Goal: Transaction & Acquisition: Download file/media

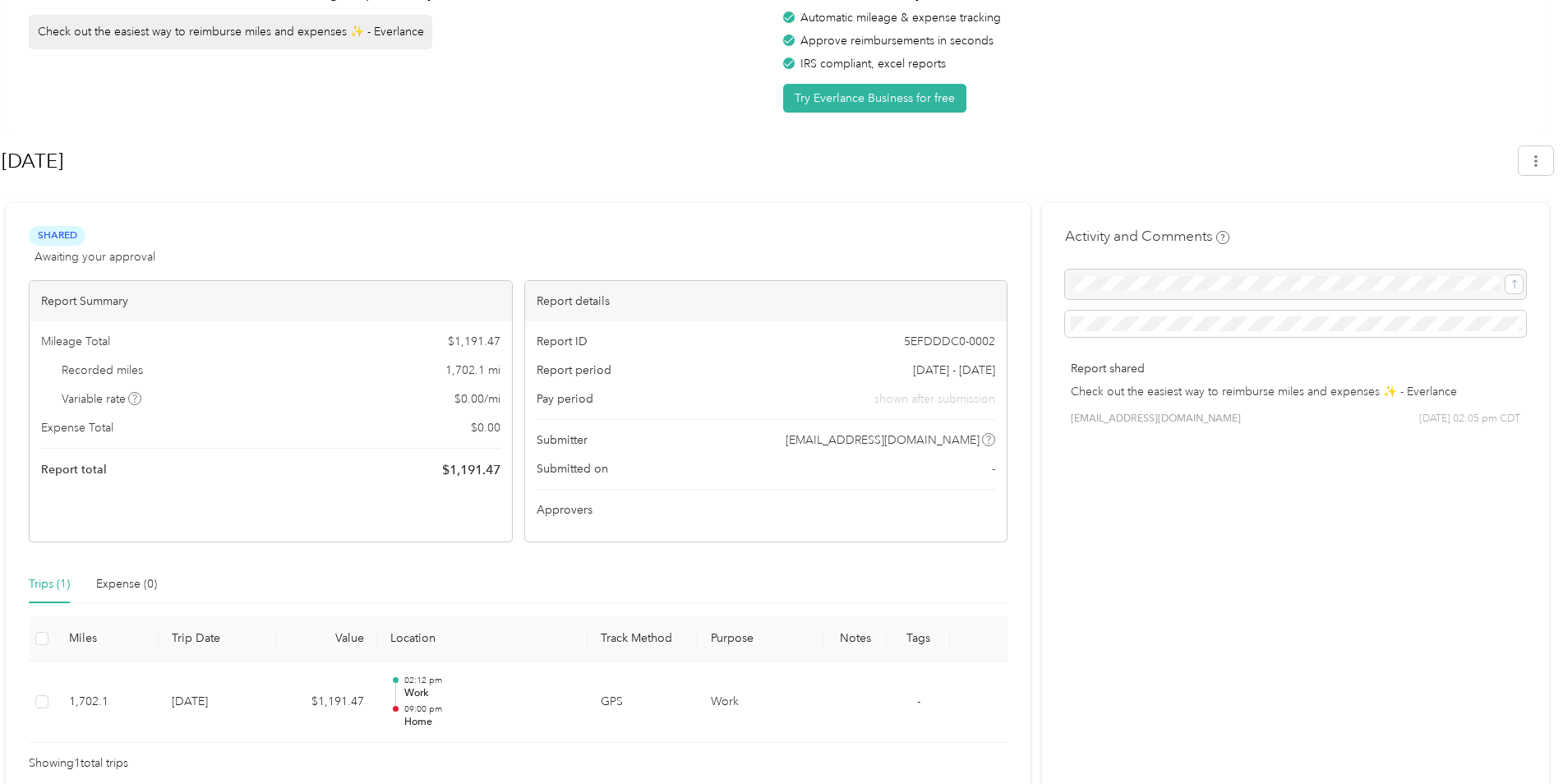
scroll to position [113, 0]
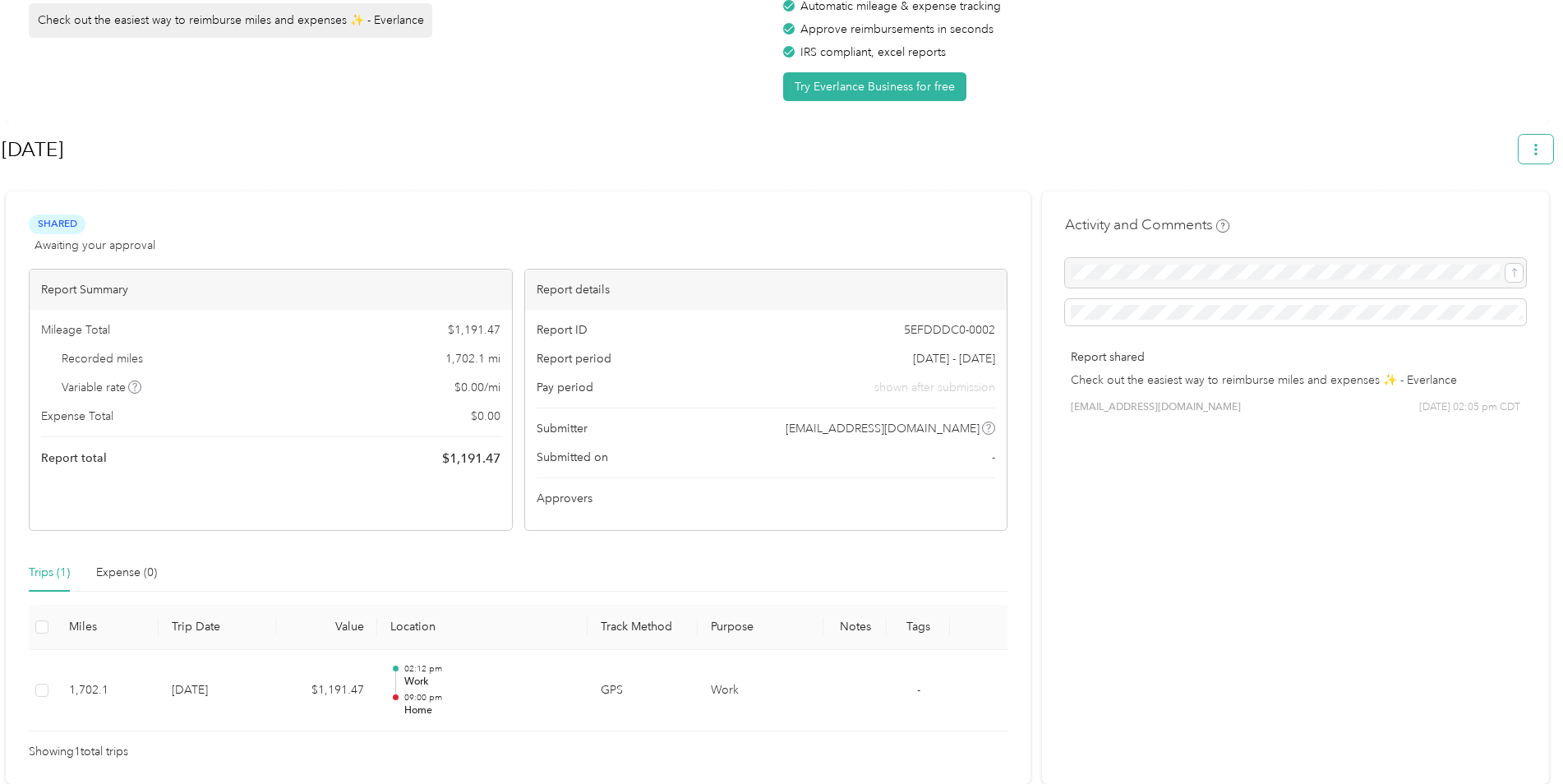
click at [1537, 154] on icon "button" at bounding box center [1536, 149] width 4 height 11
click at [428, 189] on div at bounding box center [777, 185] width 1552 height 18
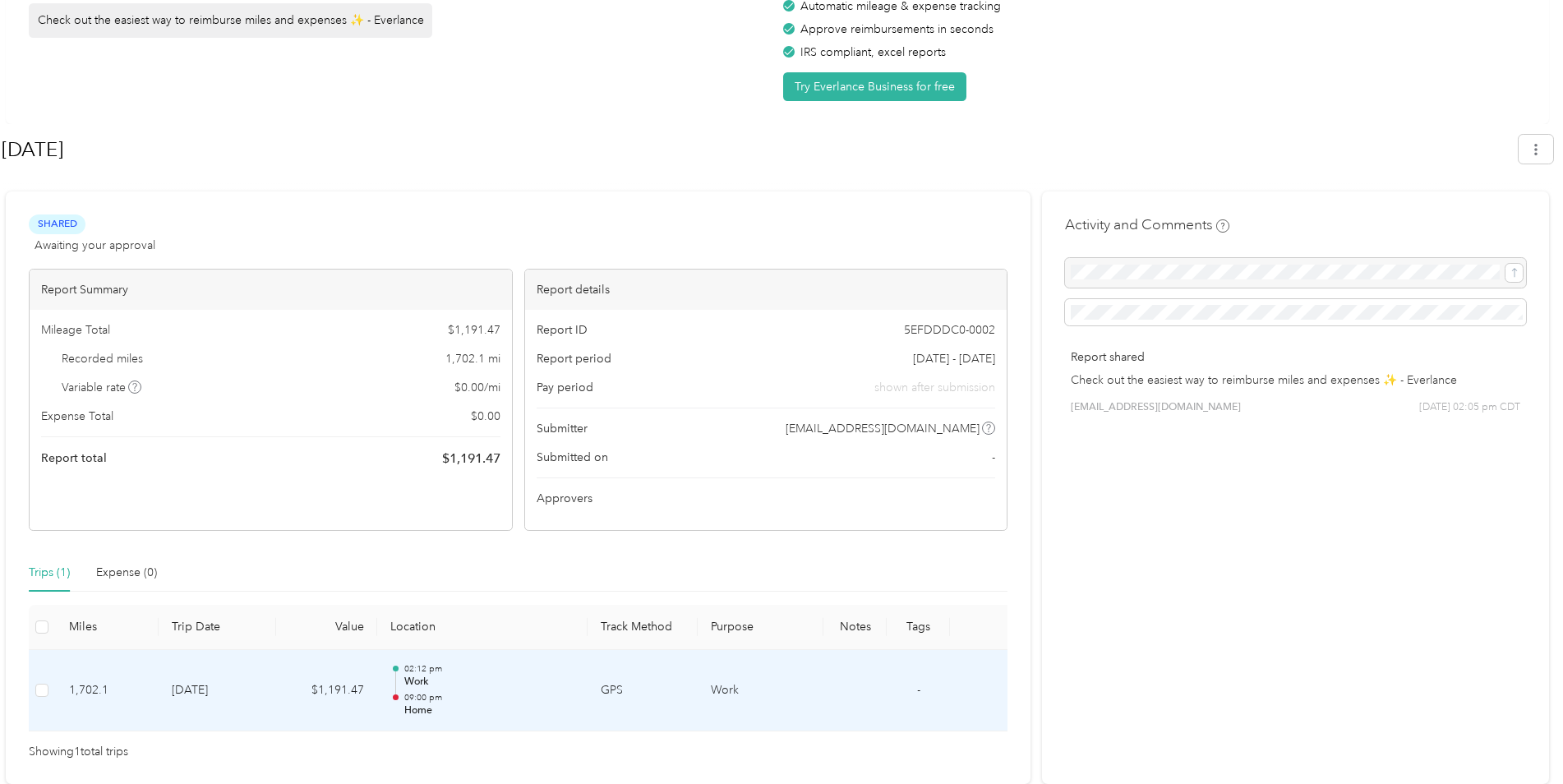
click at [327, 696] on td "$1,191.47" at bounding box center [326, 691] width 101 height 82
click at [246, 685] on td "[DATE]" at bounding box center [217, 691] width 117 height 82
click at [1540, 144] on icon "button" at bounding box center [1535, 149] width 11 height 11
click at [1481, 218] on span "Download" at bounding box center [1497, 227] width 55 height 18
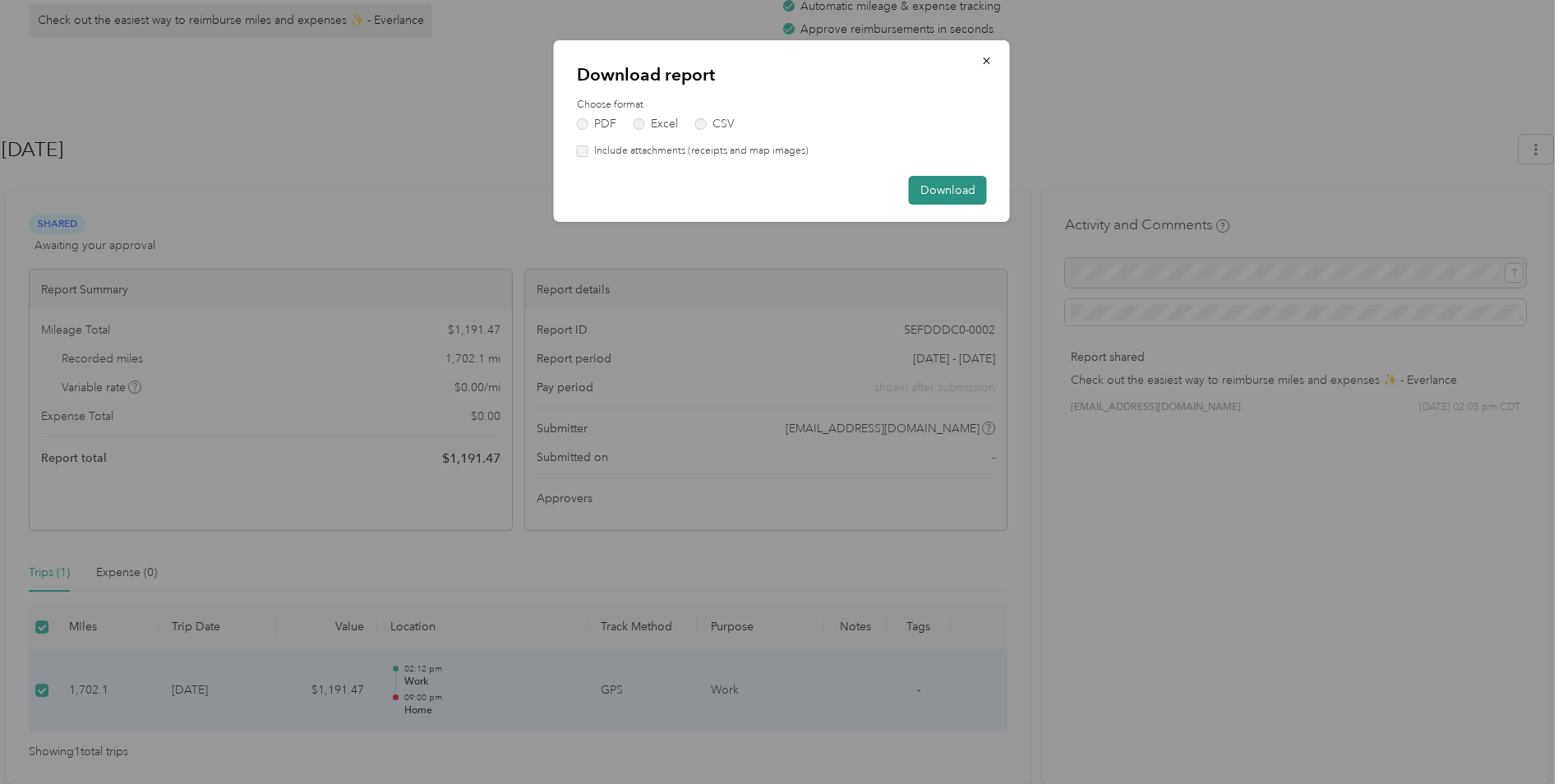
click at [942, 187] on button "Download" at bounding box center [947, 190] width 78 height 29
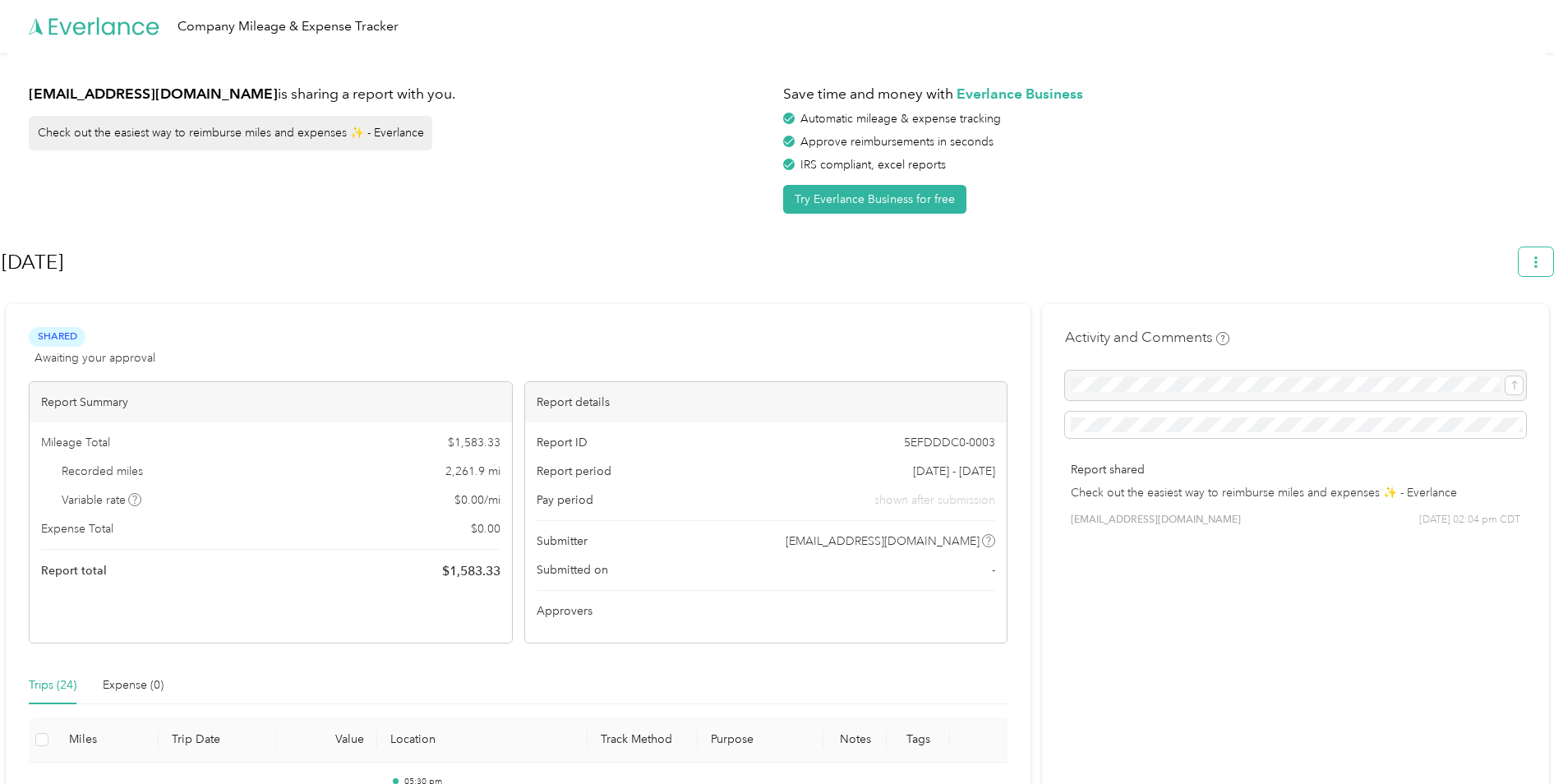
click at [1552, 258] on button "button" at bounding box center [1535, 262] width 34 height 29
click at [1492, 331] on span "Download" at bounding box center [1497, 340] width 55 height 18
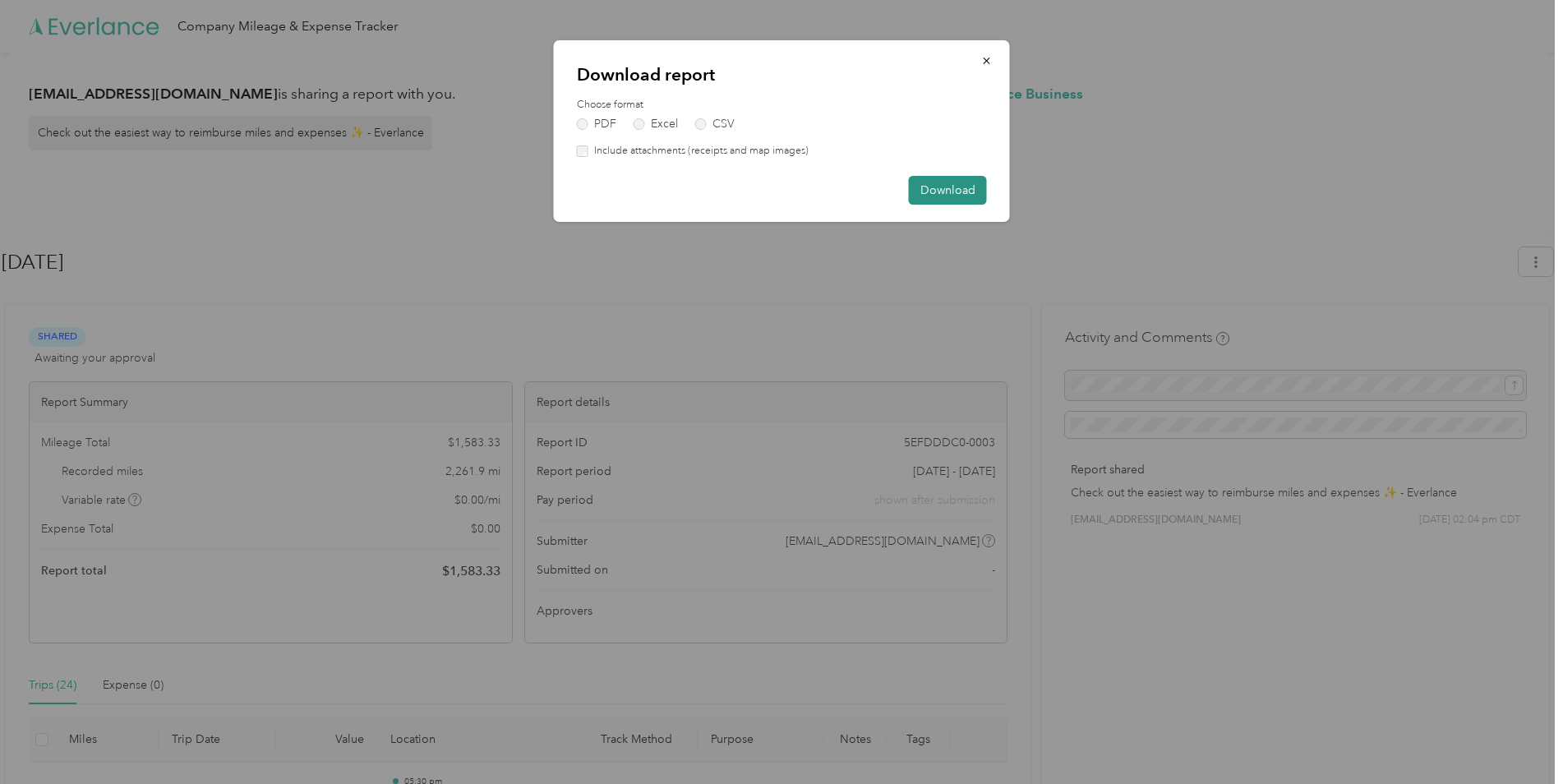
click at [945, 190] on button "Download" at bounding box center [947, 190] width 78 height 29
